Goal: Find specific page/section: Find specific page/section

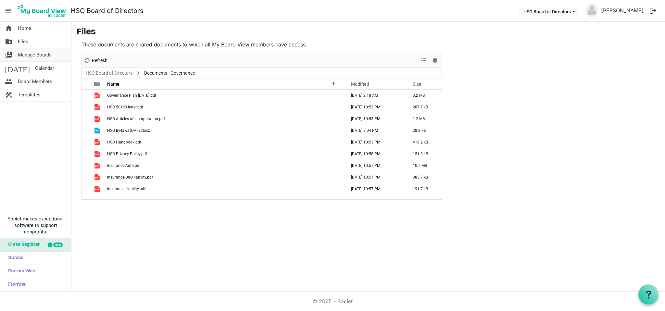
scroll to position [0, 0]
click at [22, 28] on span "Home" at bounding box center [24, 28] width 13 height 13
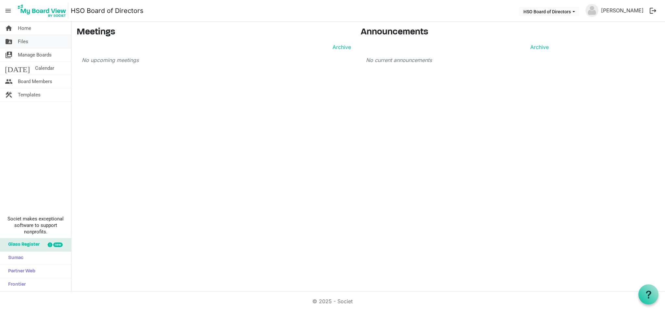
click at [23, 40] on span "Files" at bounding box center [23, 41] width 10 height 13
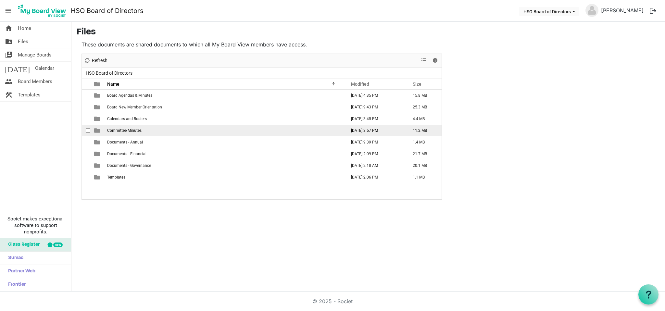
click at [122, 131] on span "Committee Minutes" at bounding box center [124, 130] width 34 height 5
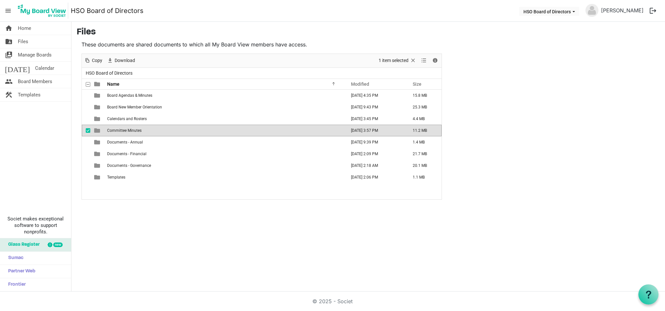
click at [97, 131] on span "is template cell column header type" at bounding box center [97, 131] width 6 height 6
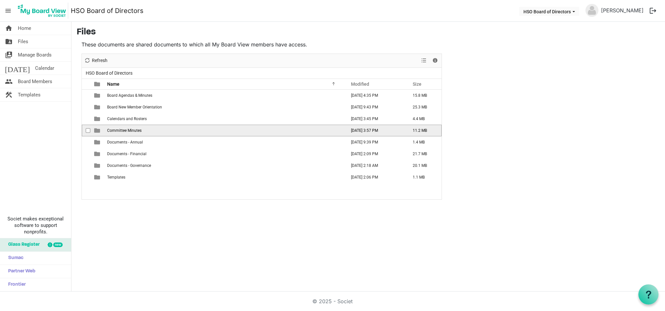
click at [87, 130] on span "checkbox" at bounding box center [88, 130] width 5 height 5
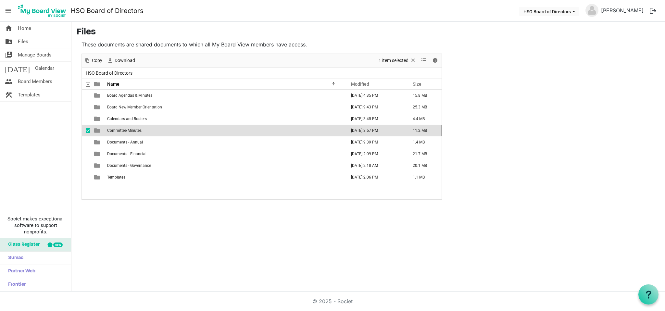
click at [88, 130] on span "checkbox" at bounding box center [88, 130] width 5 height 5
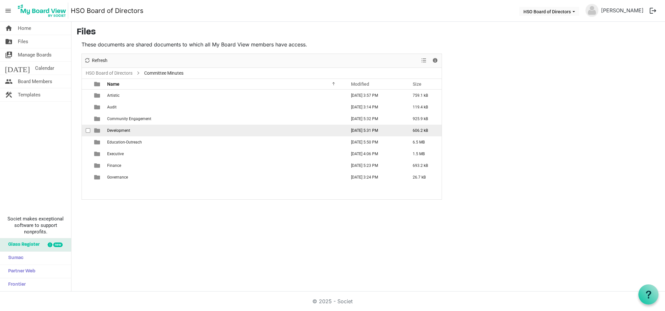
click at [97, 131] on span "is template cell column header type" at bounding box center [97, 131] width 6 height 6
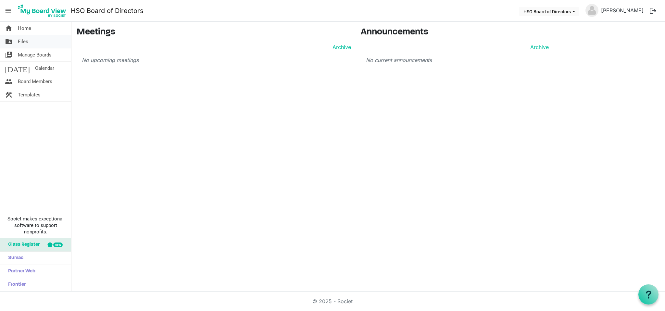
click at [19, 39] on span "Files" at bounding box center [23, 41] width 10 height 13
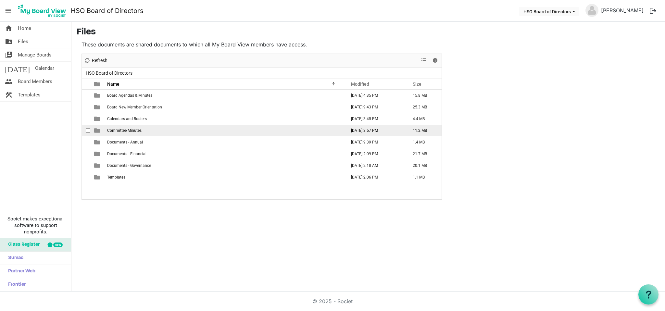
click at [96, 130] on span "is template cell column header type" at bounding box center [97, 131] width 6 height 6
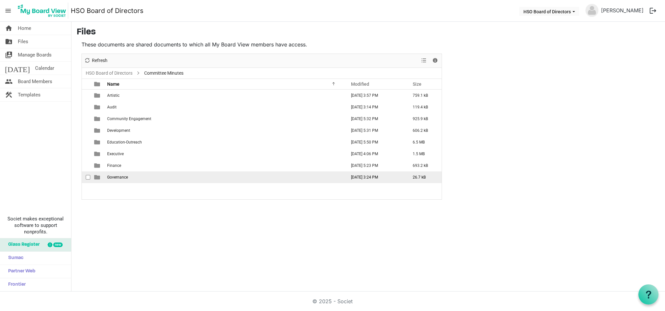
click at [97, 177] on span "is template cell column header type" at bounding box center [97, 177] width 6 height 6
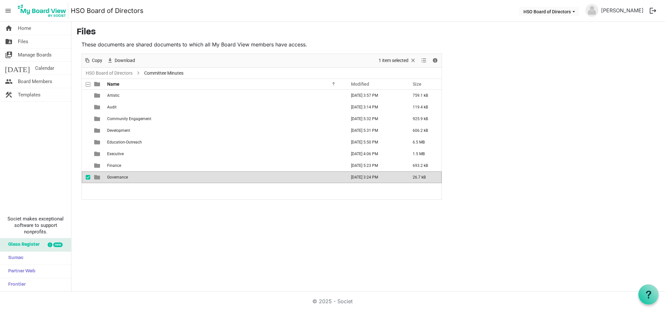
click at [97, 177] on span "is template cell column header type" at bounding box center [97, 177] width 6 height 6
